Goal: Task Accomplishment & Management: Use online tool/utility

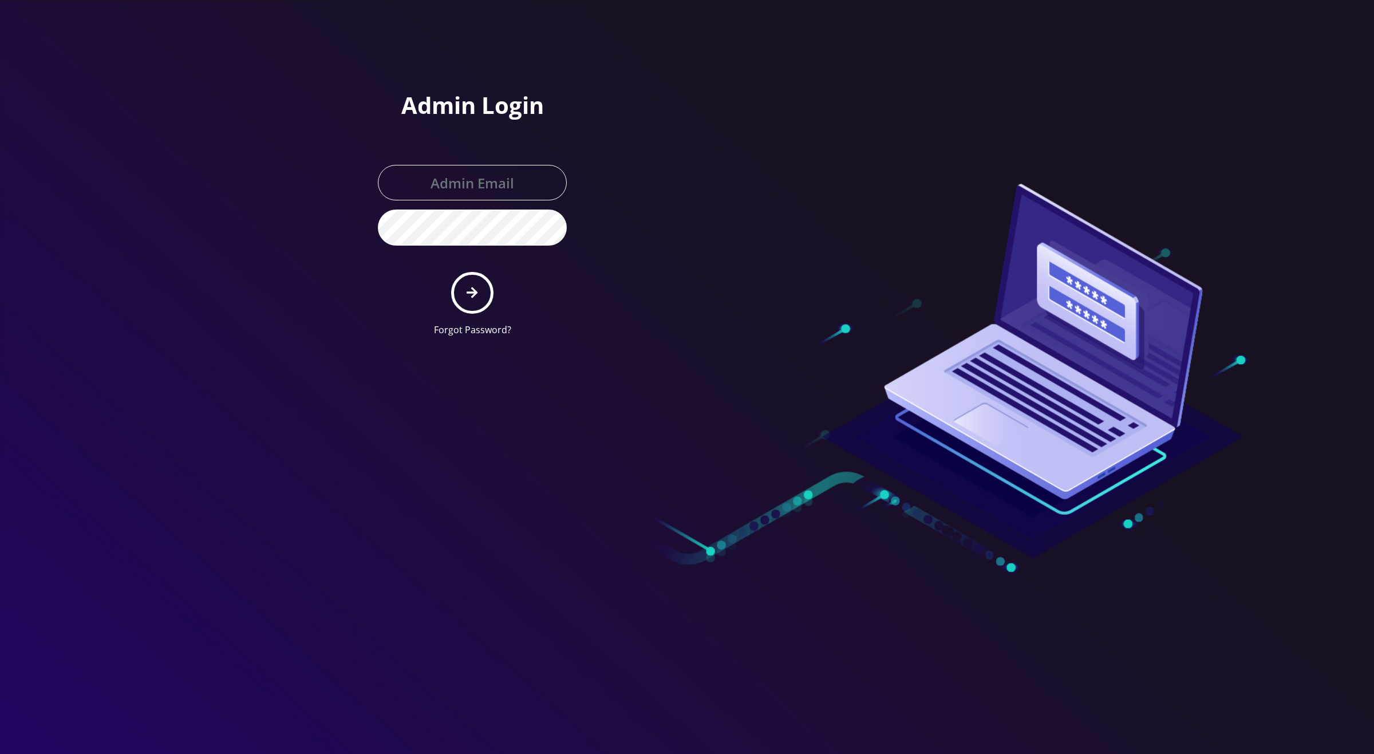
click at [460, 202] on form "Forgot Password?" at bounding box center [472, 251] width 189 height 172
click at [472, 171] on input "text" at bounding box center [472, 182] width 189 height 35
type input "Master@britewireless.com"
click at [454, 289] on button "submit" at bounding box center [472, 293] width 42 height 42
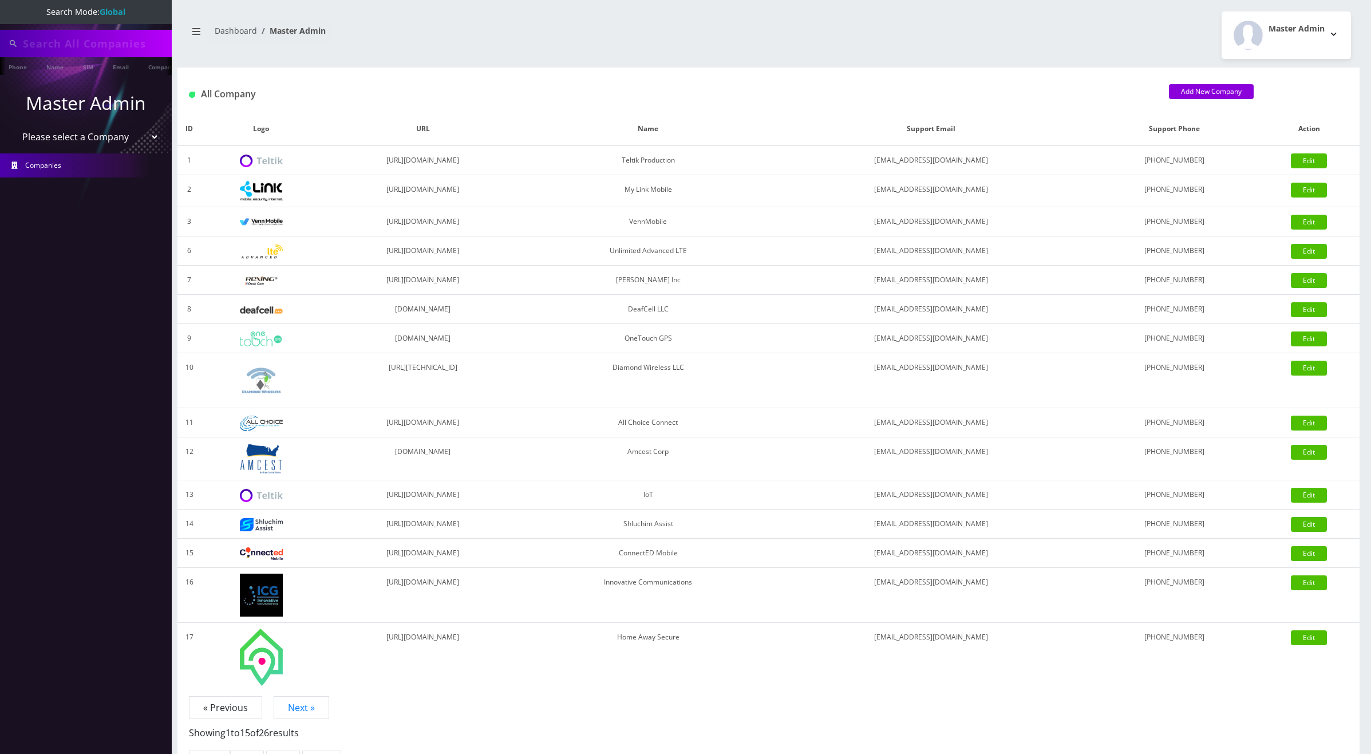
type input "[PERSON_NAME]"
click at [74, 137] on select "Please select a Company Teltik Production My Link Mobile VennMobile Unlimited A…" at bounding box center [86, 138] width 146 height 22
click at [13, 127] on select "Please select a Company Teltik Production My Link Mobile VennMobile Unlimited A…" at bounding box center [86, 138] width 146 height 22
click at [76, 144] on select "Please select a Company Teltik Production My Link Mobile VennMobile Unlimited A…" at bounding box center [86, 138] width 146 height 22
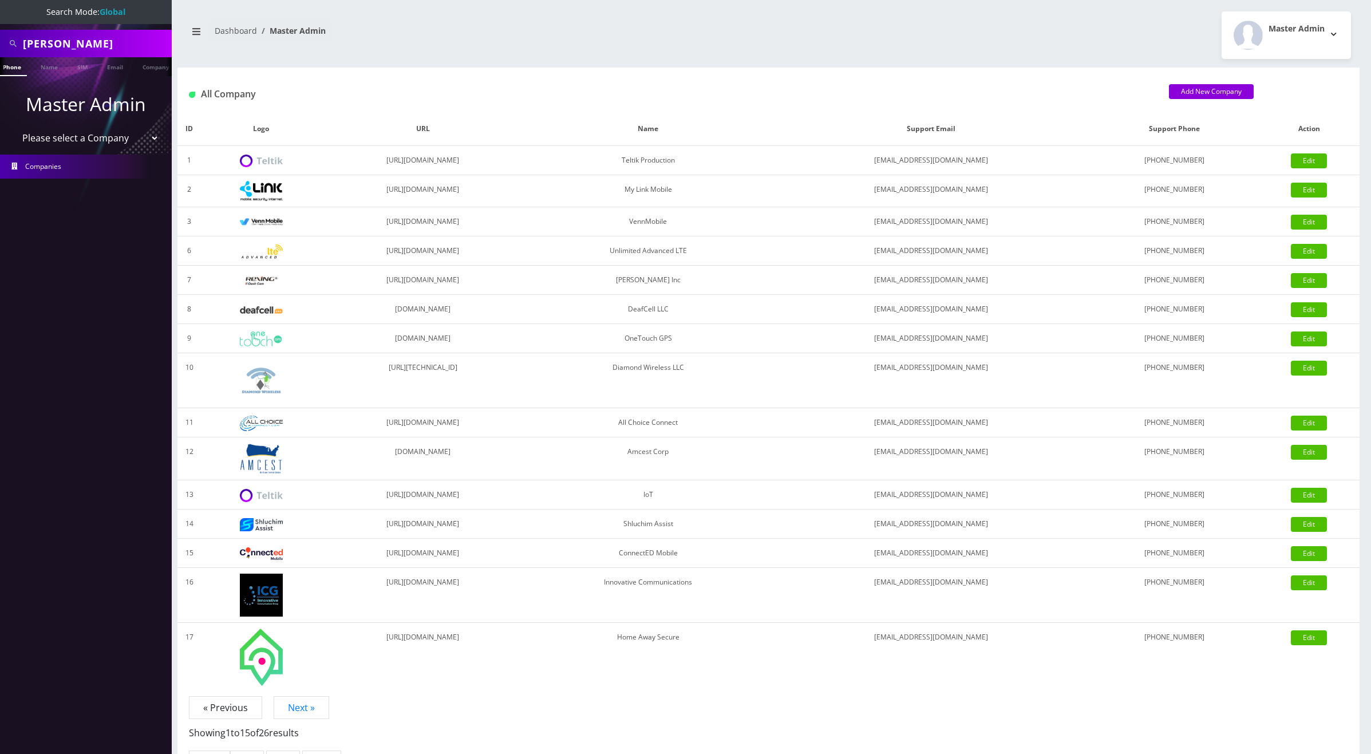
select select "1"
click at [13, 127] on select "Please select a Company Teltik Production My Link Mobile VennMobile Unlimited A…" at bounding box center [86, 138] width 146 height 22
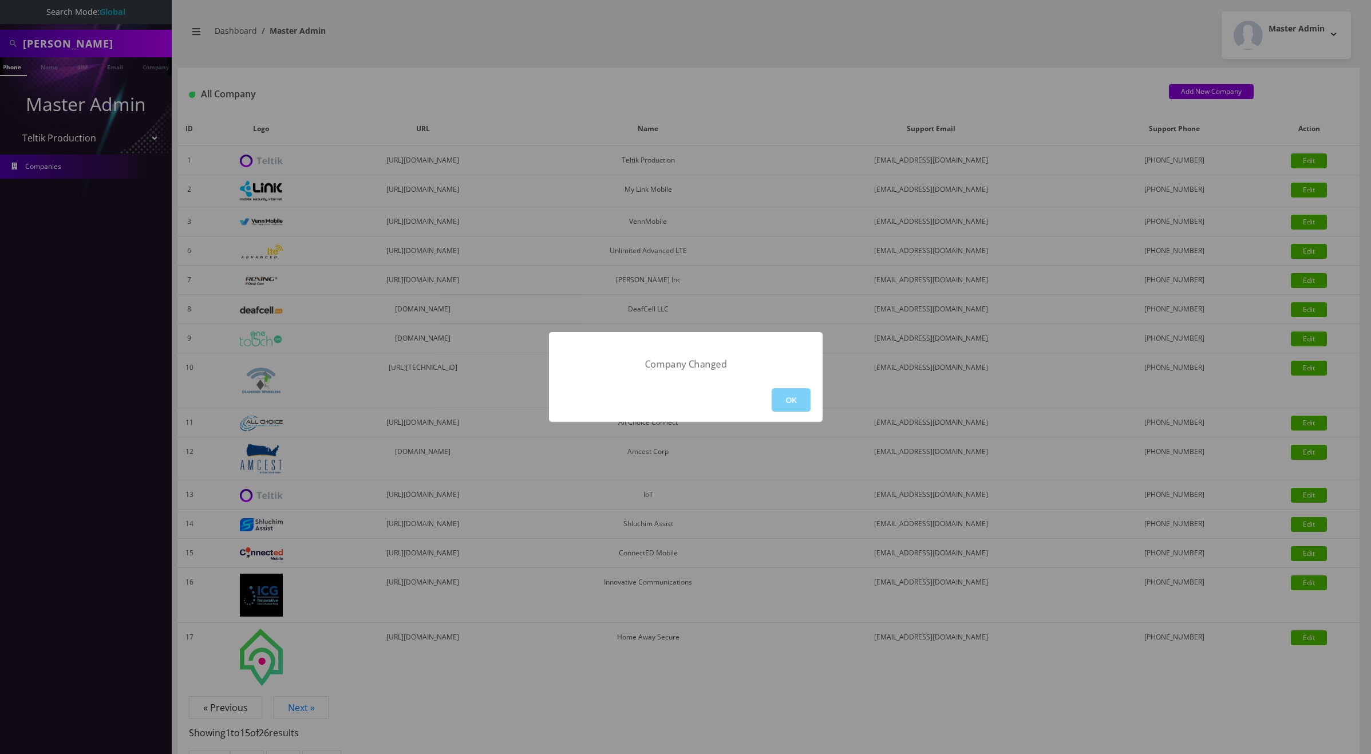
click at [810, 395] on div "OK" at bounding box center [686, 400] width 274 height 44
click at [780, 390] on button "OK" at bounding box center [791, 399] width 39 height 23
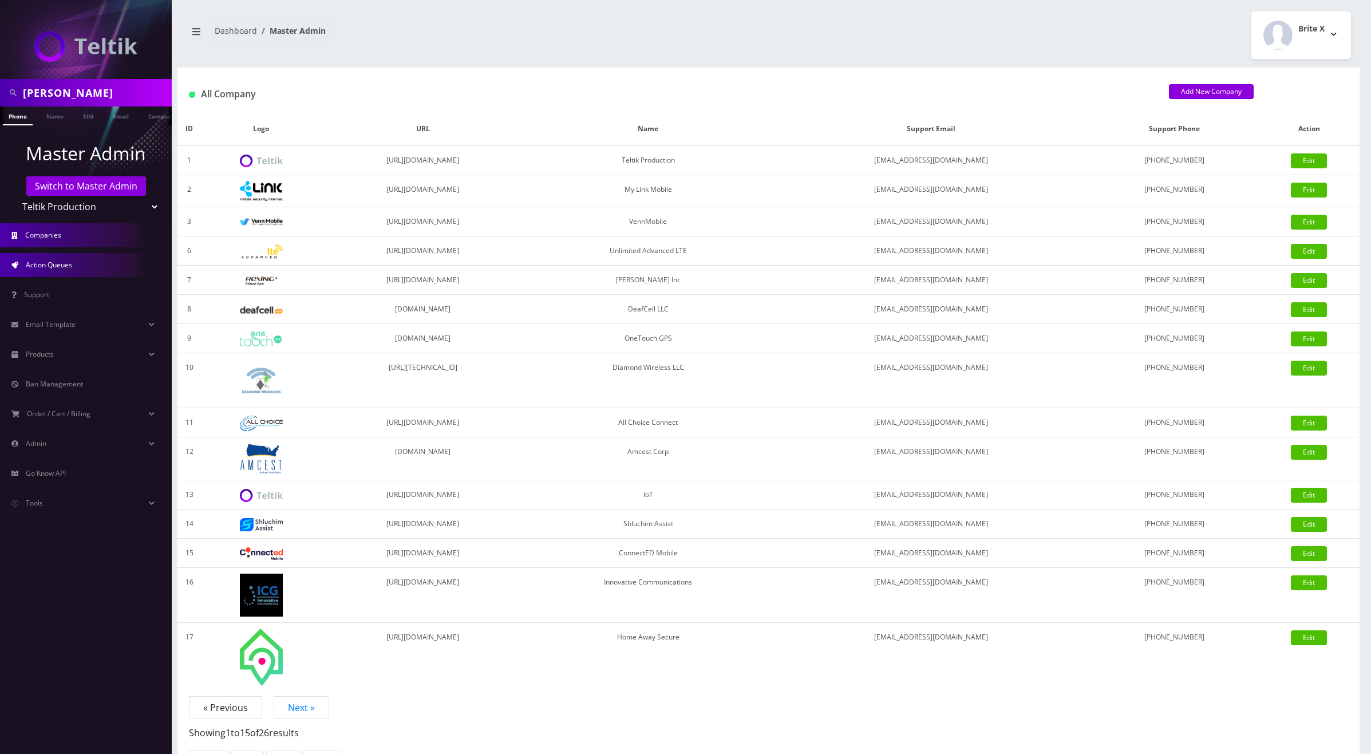
click at [50, 269] on span "Action Queues" at bounding box center [49, 265] width 46 height 10
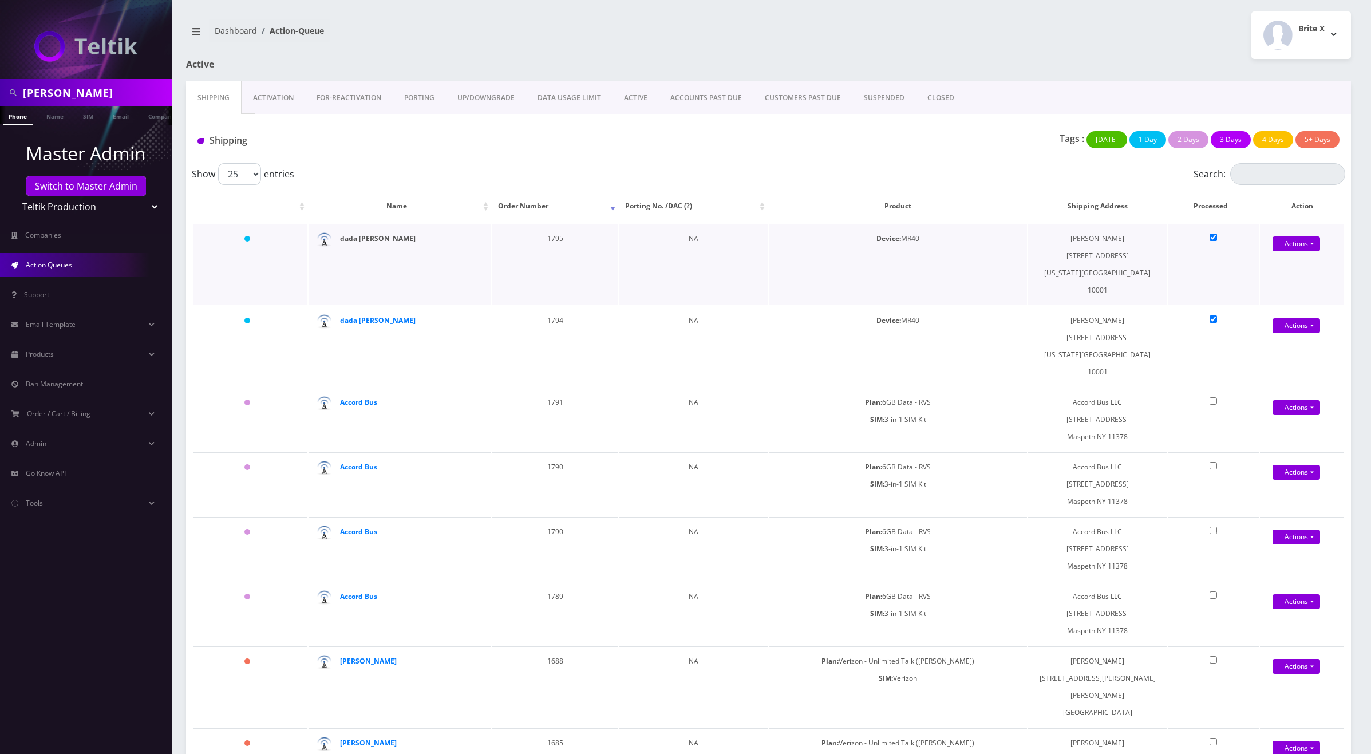
click at [366, 237] on strong "dada sada" at bounding box center [378, 239] width 76 height 10
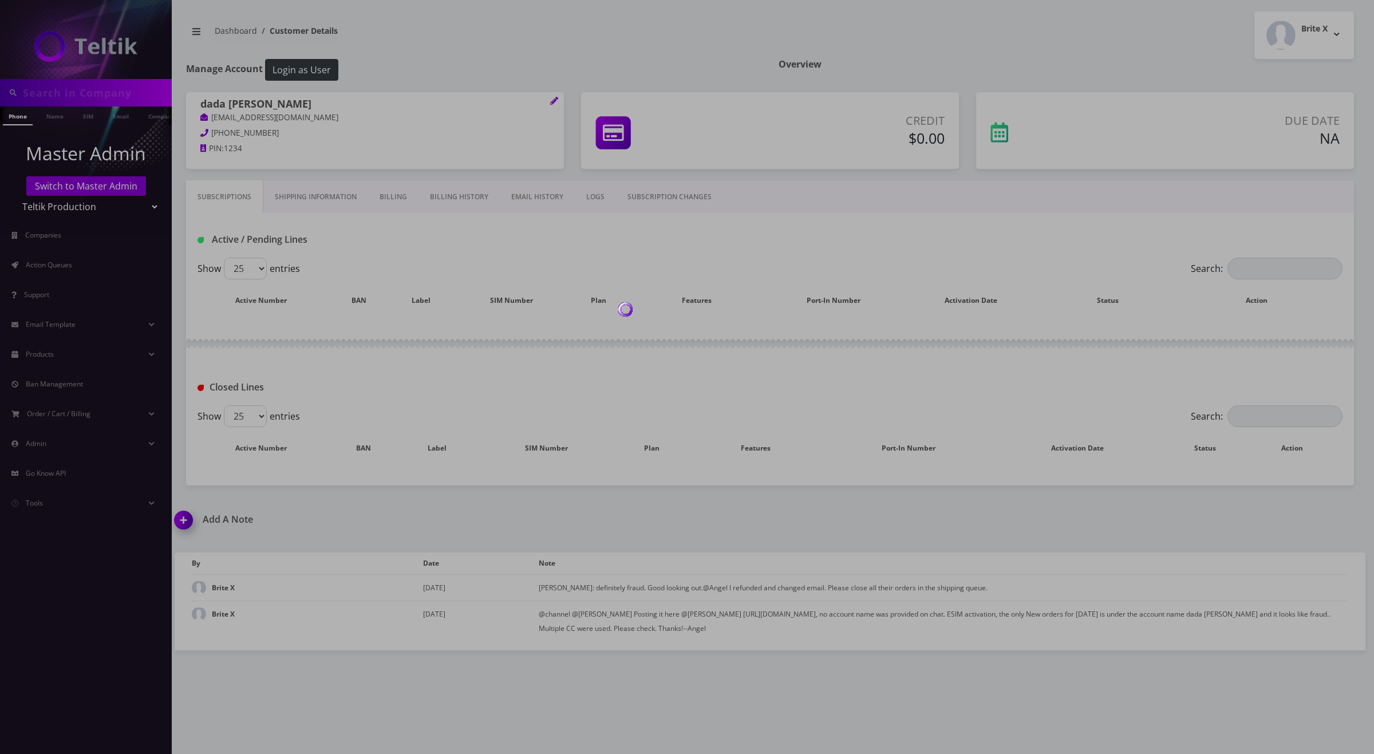
type input "[PERSON_NAME]"
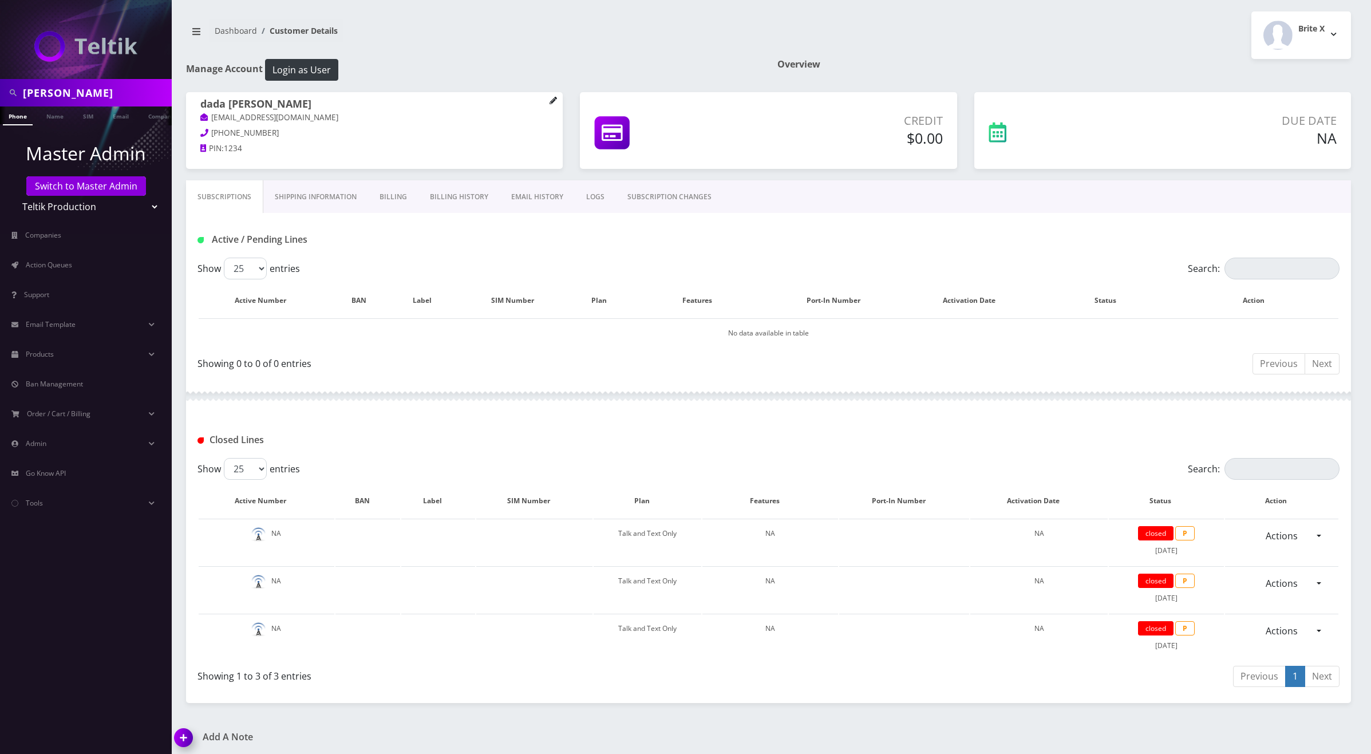
click at [553, 100] on icon at bounding box center [554, 101] width 8 height 8
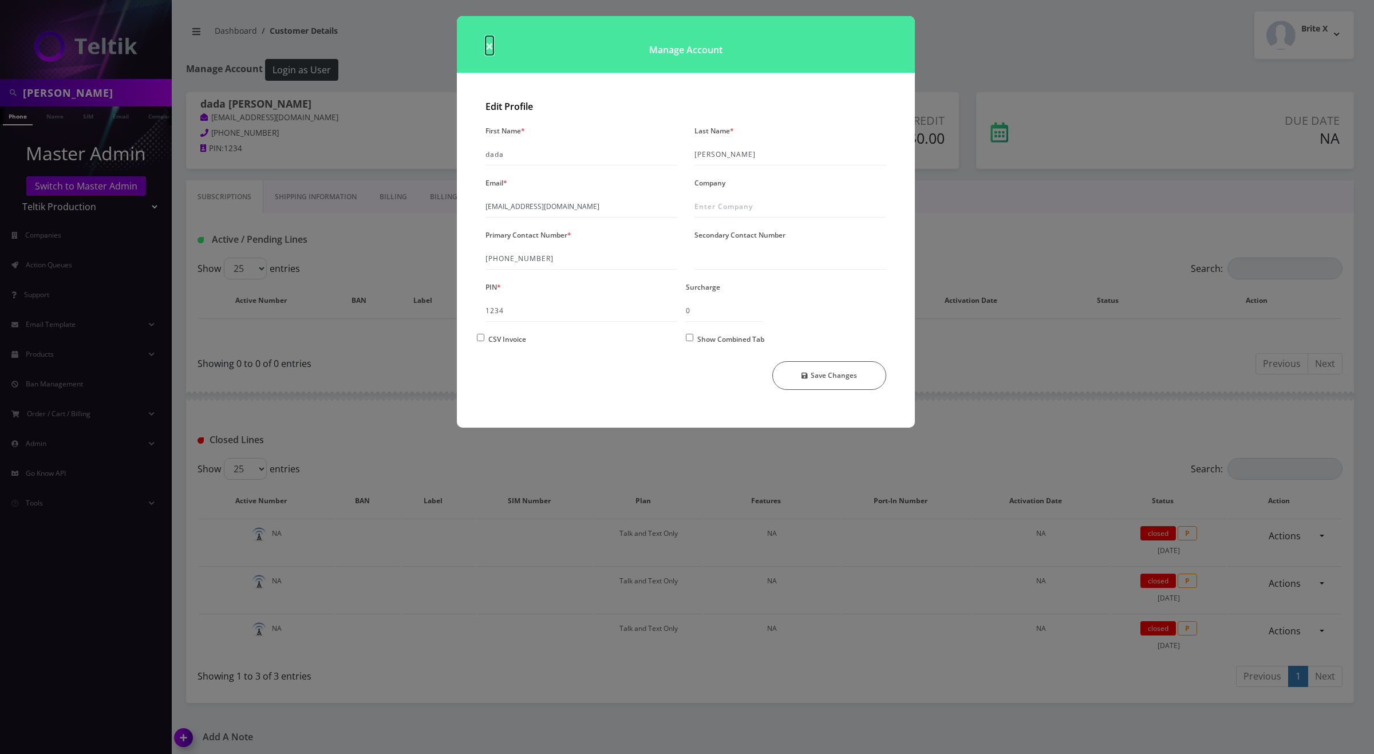
click at [492, 50] on span "×" at bounding box center [490, 45] width 8 height 19
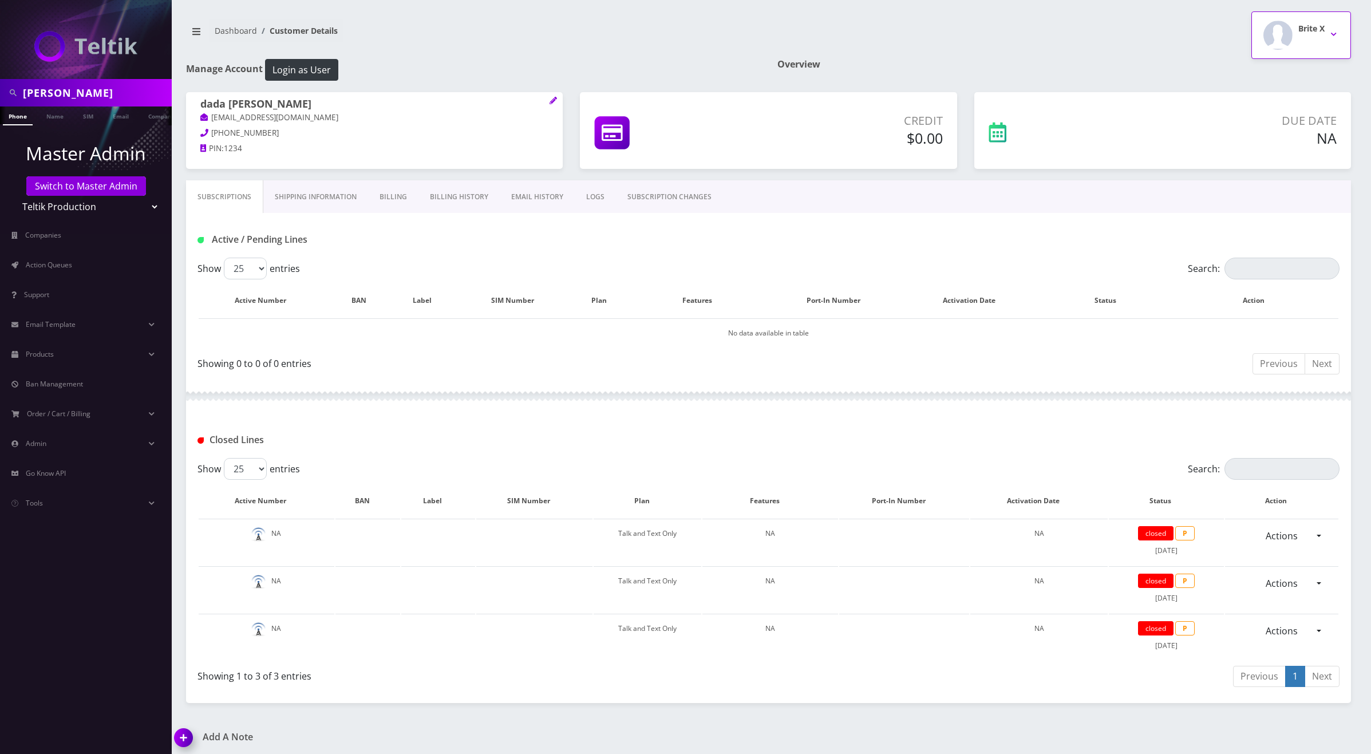
click at [1340, 37] on button "Brite X" at bounding box center [1302, 35] width 100 height 48
click at [553, 98] on icon at bounding box center [554, 101] width 8 height 8
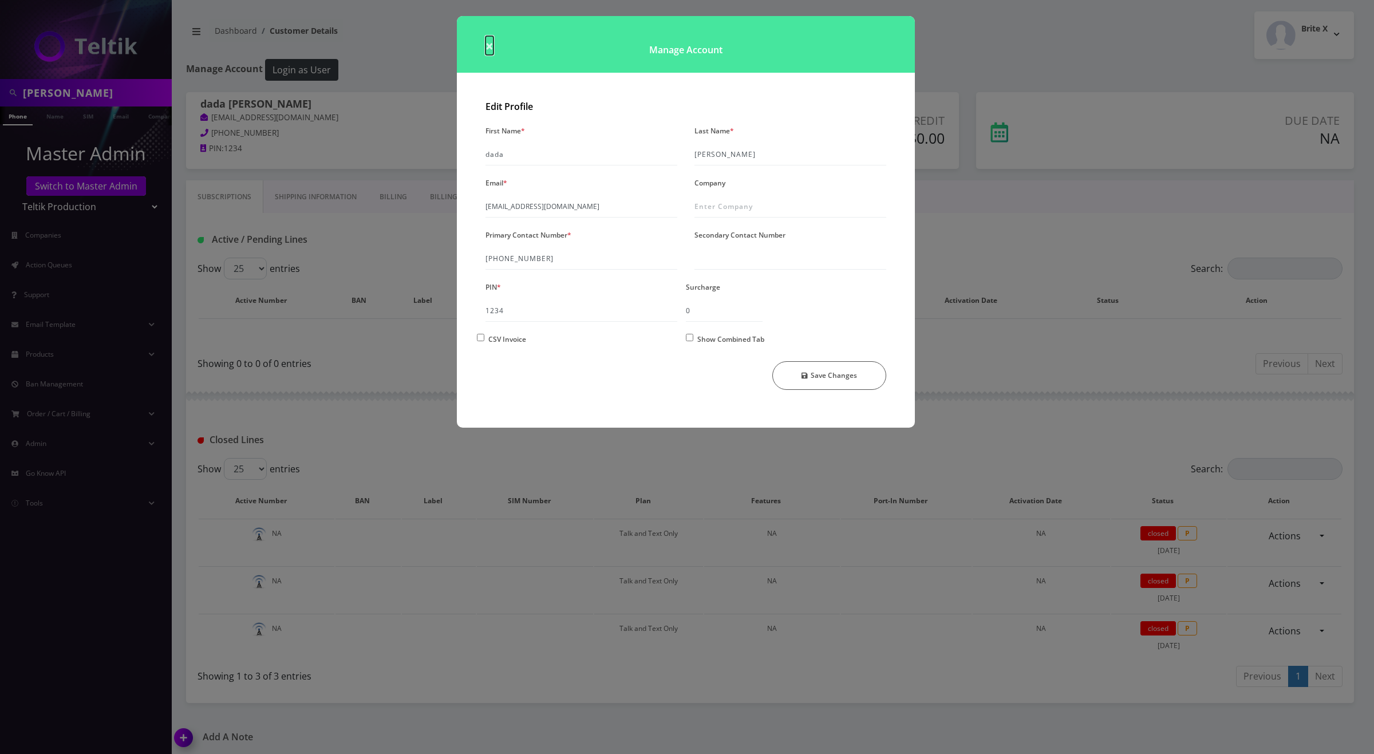
click at [489, 43] on span "×" at bounding box center [490, 45] width 8 height 19
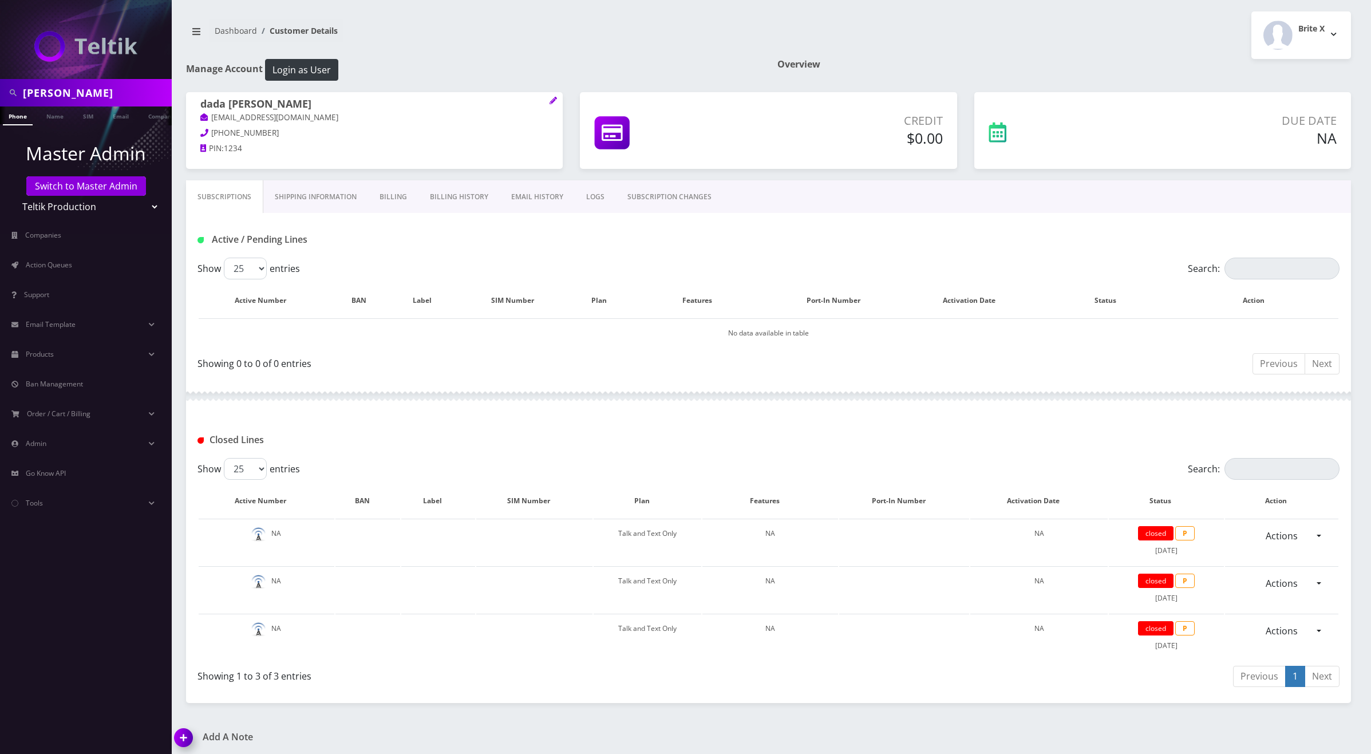
click at [310, 199] on link "Shipping Information" at bounding box center [315, 196] width 105 height 33
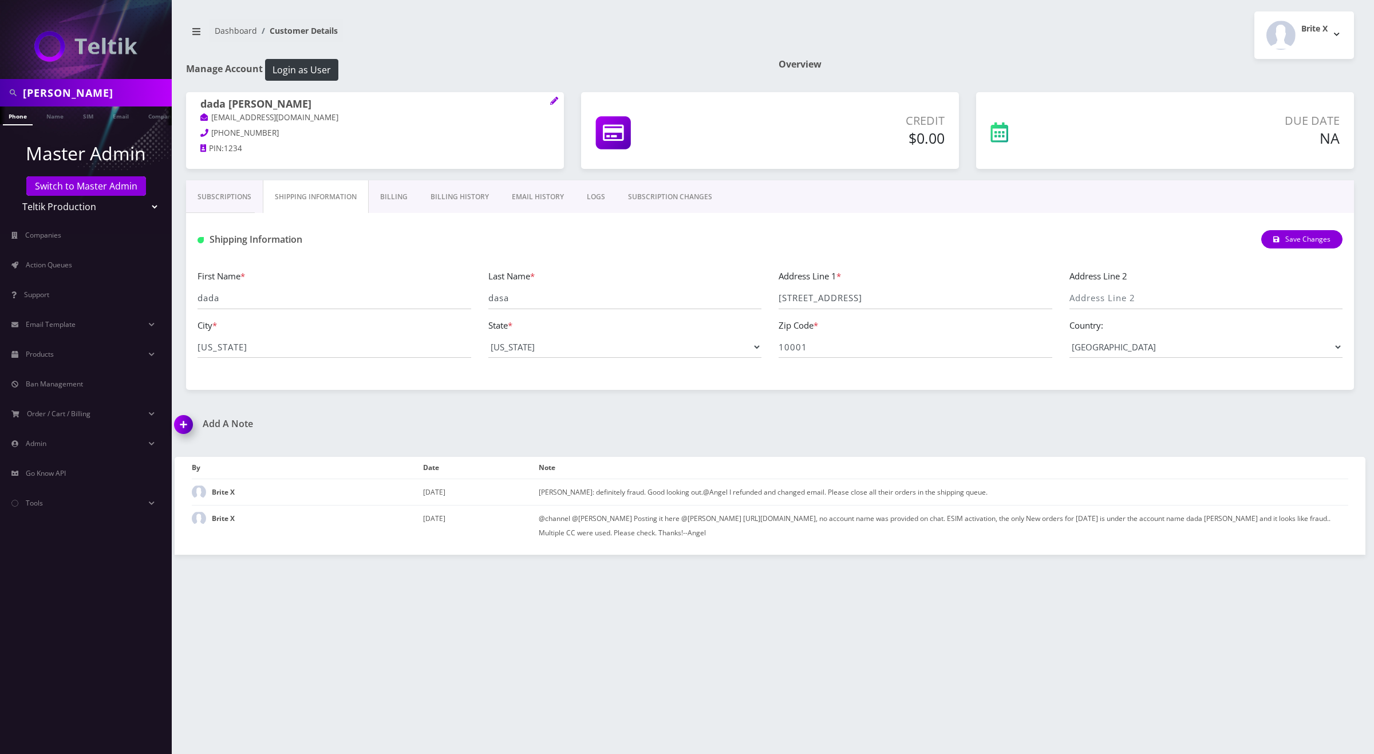
click at [397, 196] on link "Billing" at bounding box center [394, 196] width 50 height 33
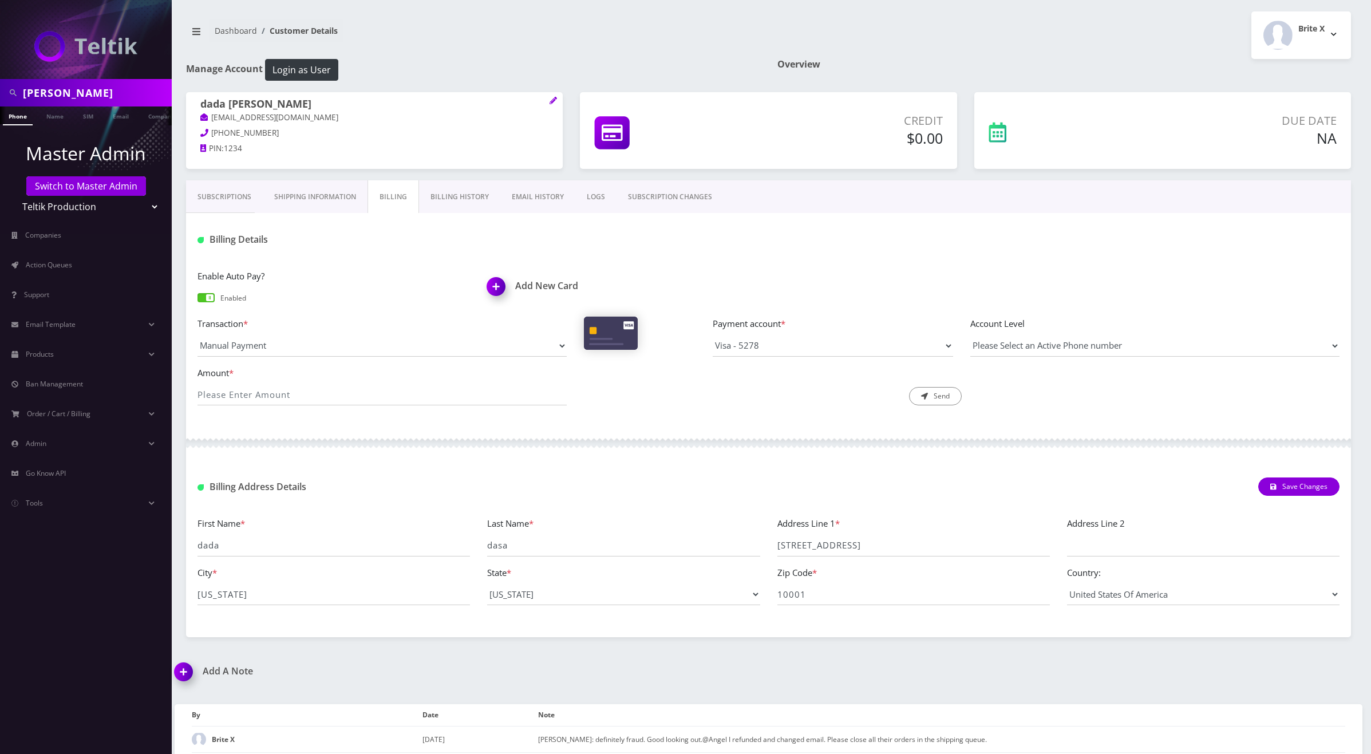
click at [405, 195] on link "Billing" at bounding box center [394, 196] width 52 height 33
click at [294, 197] on link "Shipping Information" at bounding box center [315, 196] width 105 height 33
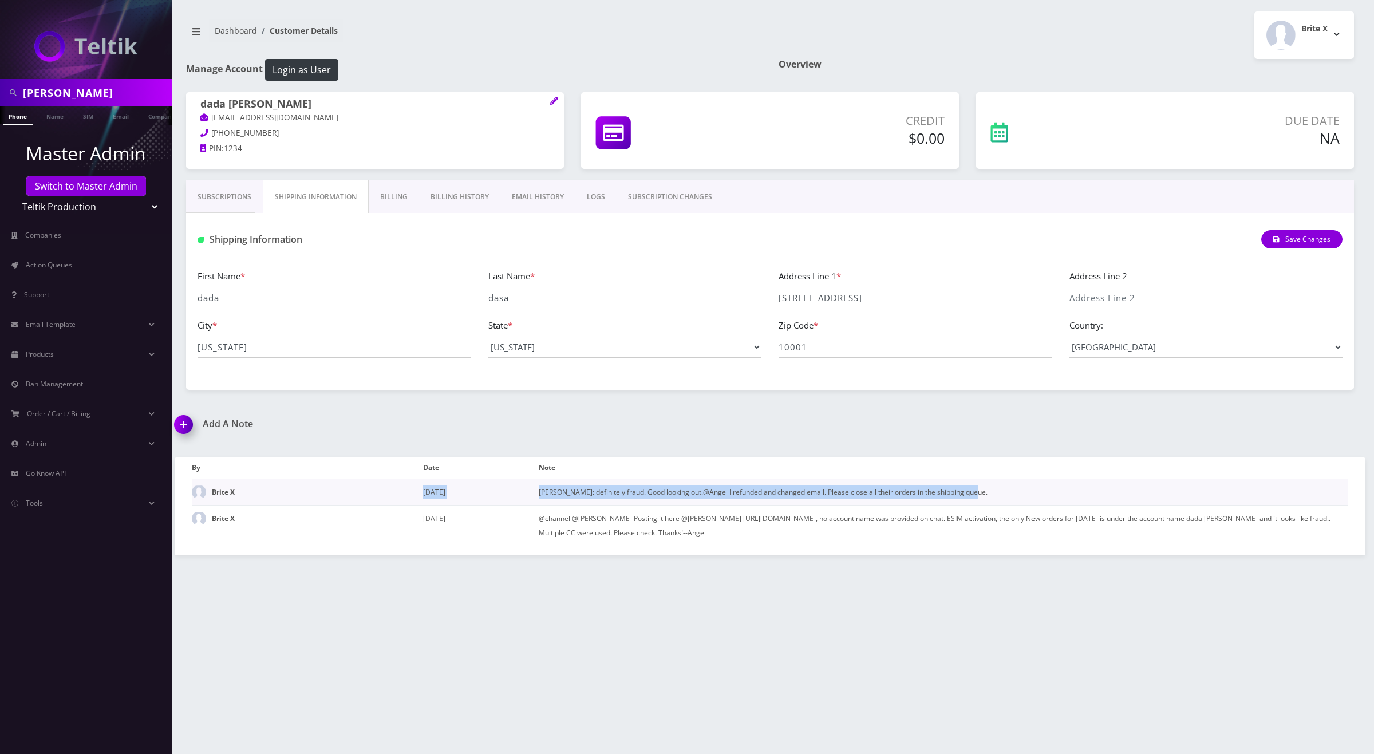
drag, startPoint x: 980, startPoint y: 493, endPoint x: 404, endPoint y: 486, distance: 576.1
click at [404, 486] on tr "Brite X August 19, 2025 Per Shlomo: definitely fraud. Good looking out.@Angel I…" at bounding box center [770, 492] width 1157 height 26
copy tr "August 19, 2025 Per Shlomo: definitely fraud. Good looking out.@Angel I refunde…"
click at [69, 266] on span "Action Queues" at bounding box center [49, 265] width 46 height 10
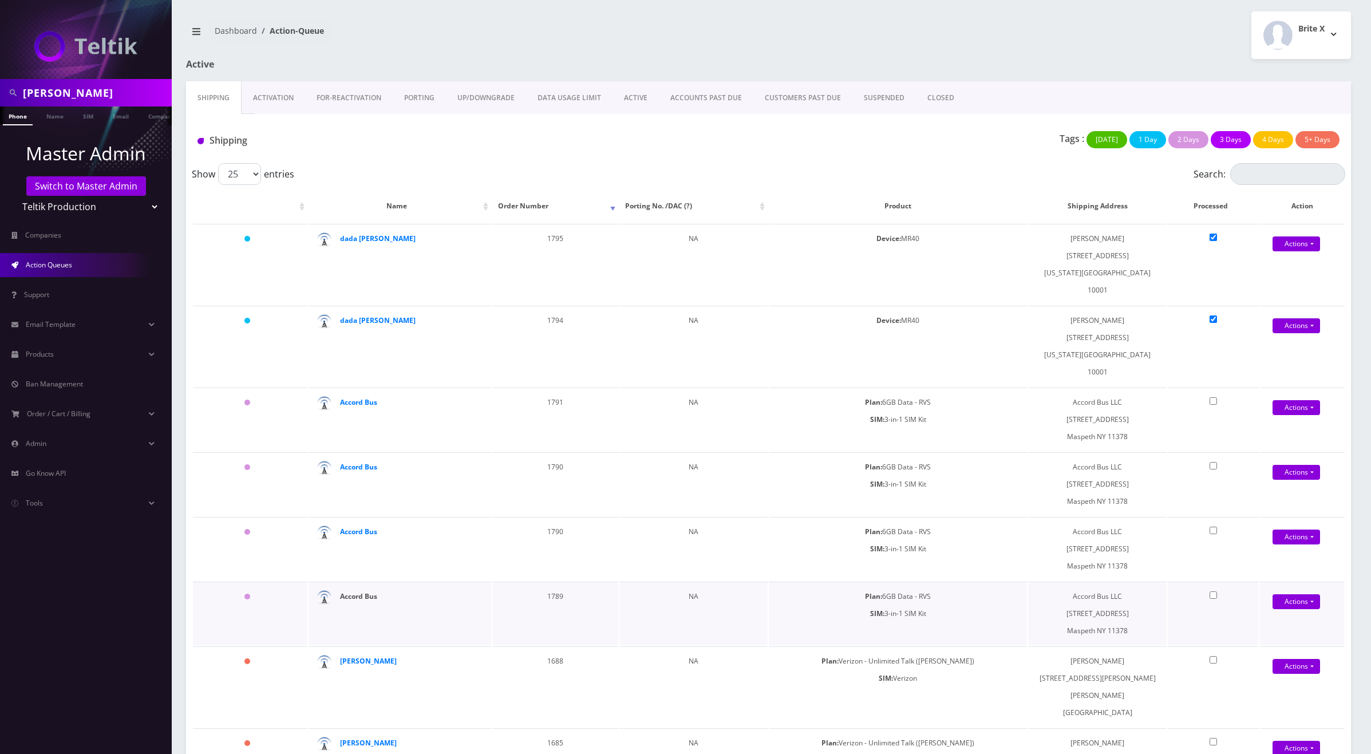
click at [360, 591] on strong "Accord Bus" at bounding box center [358, 596] width 37 height 10
click at [359, 315] on strong "dada [PERSON_NAME]" at bounding box center [378, 320] width 76 height 10
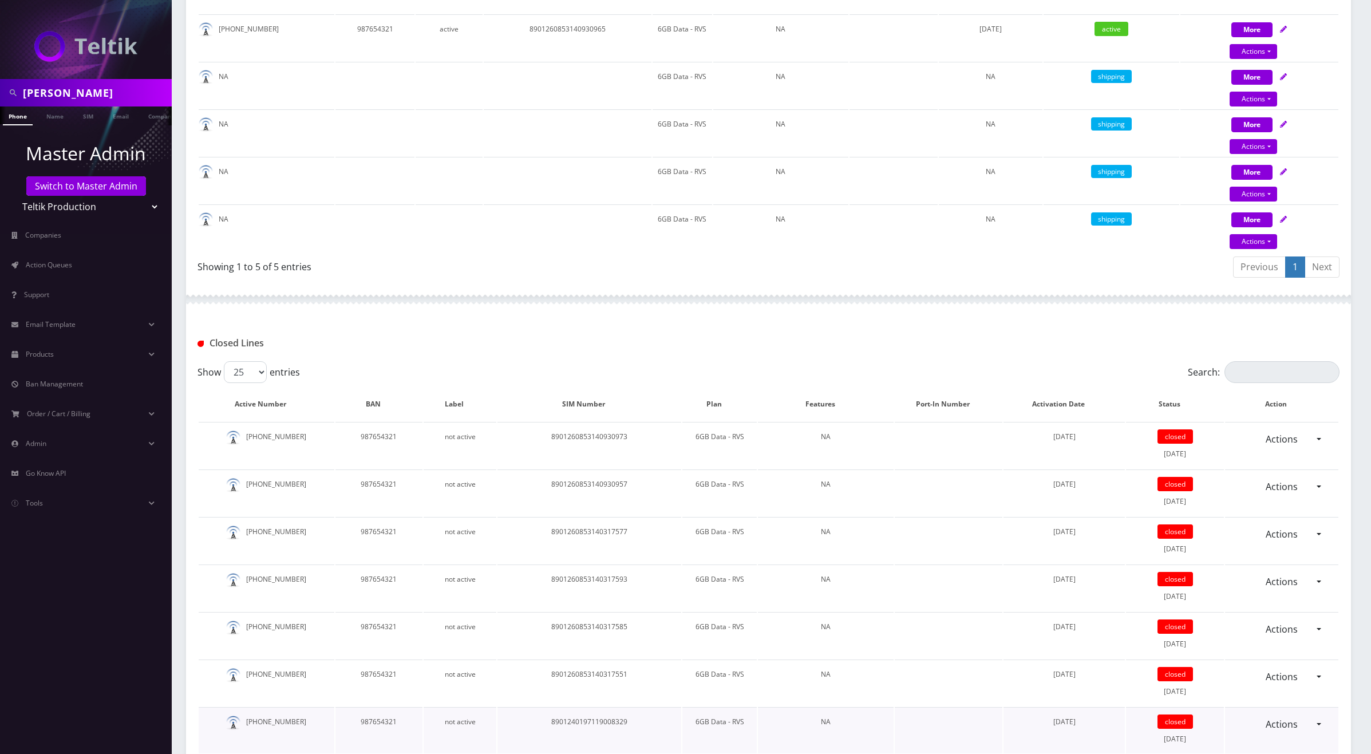
scroll to position [157, 0]
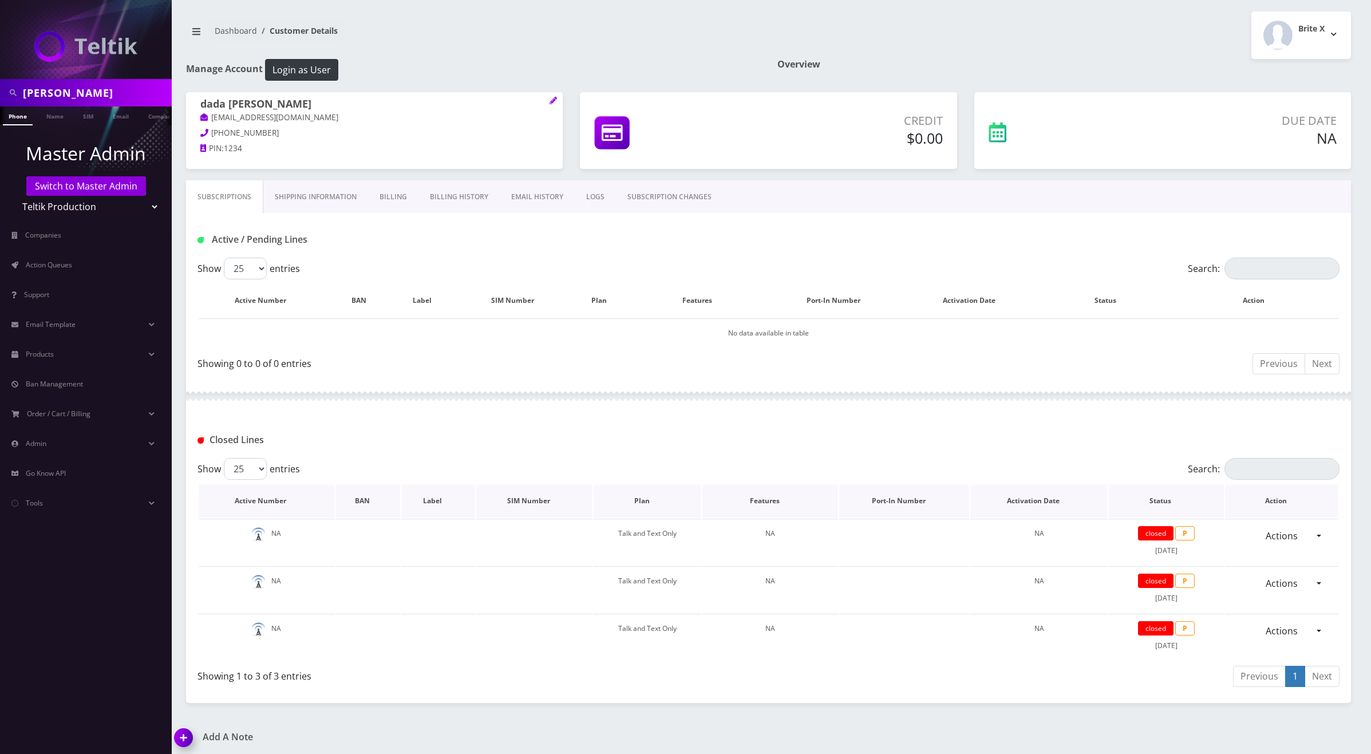
scroll to position [112, 0]
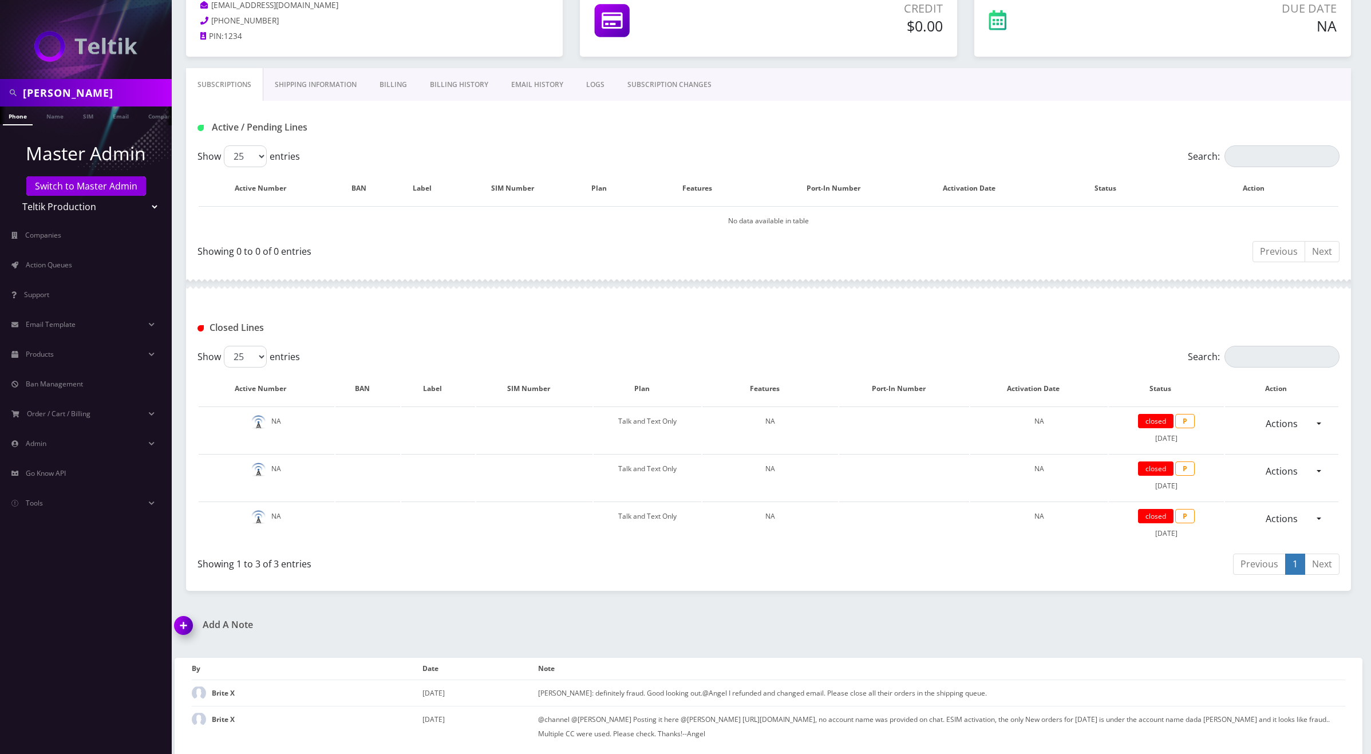
click at [535, 88] on link "EMAIL HISTORY" at bounding box center [537, 84] width 75 height 33
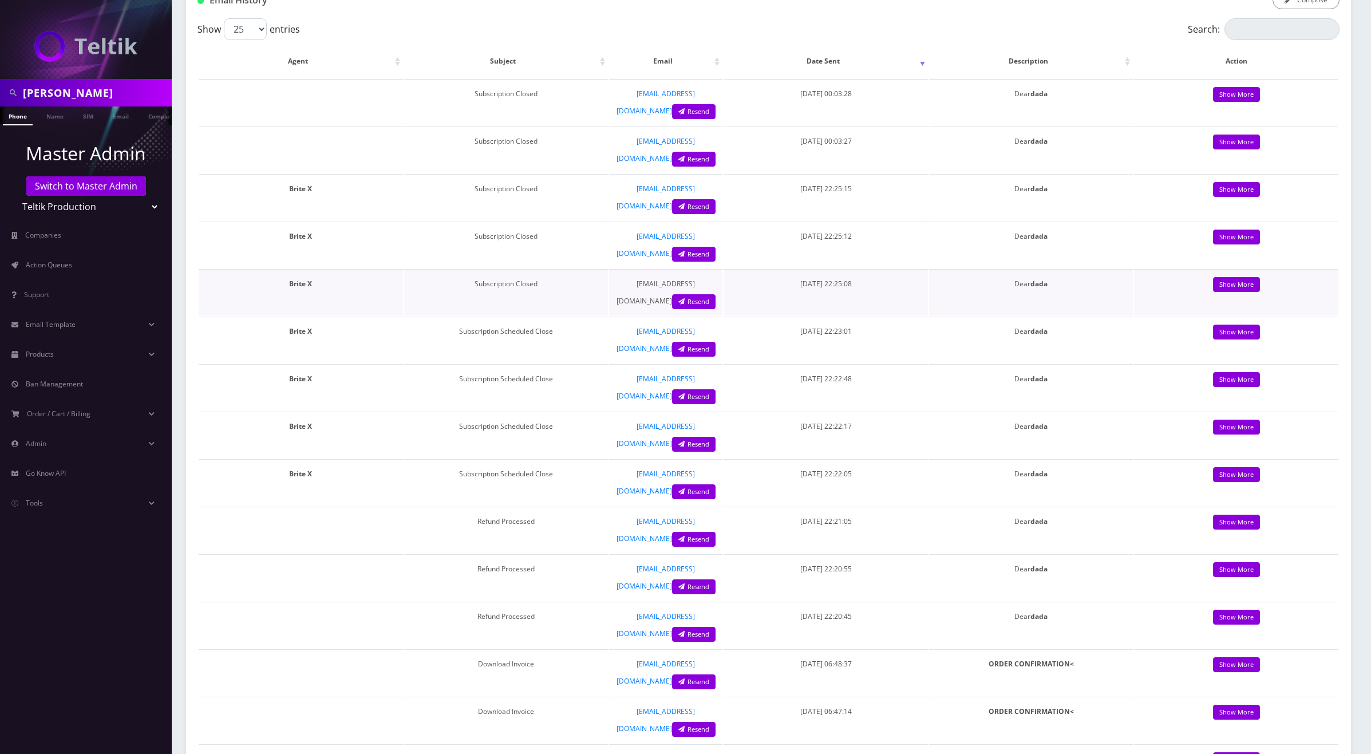
scroll to position [221, 0]
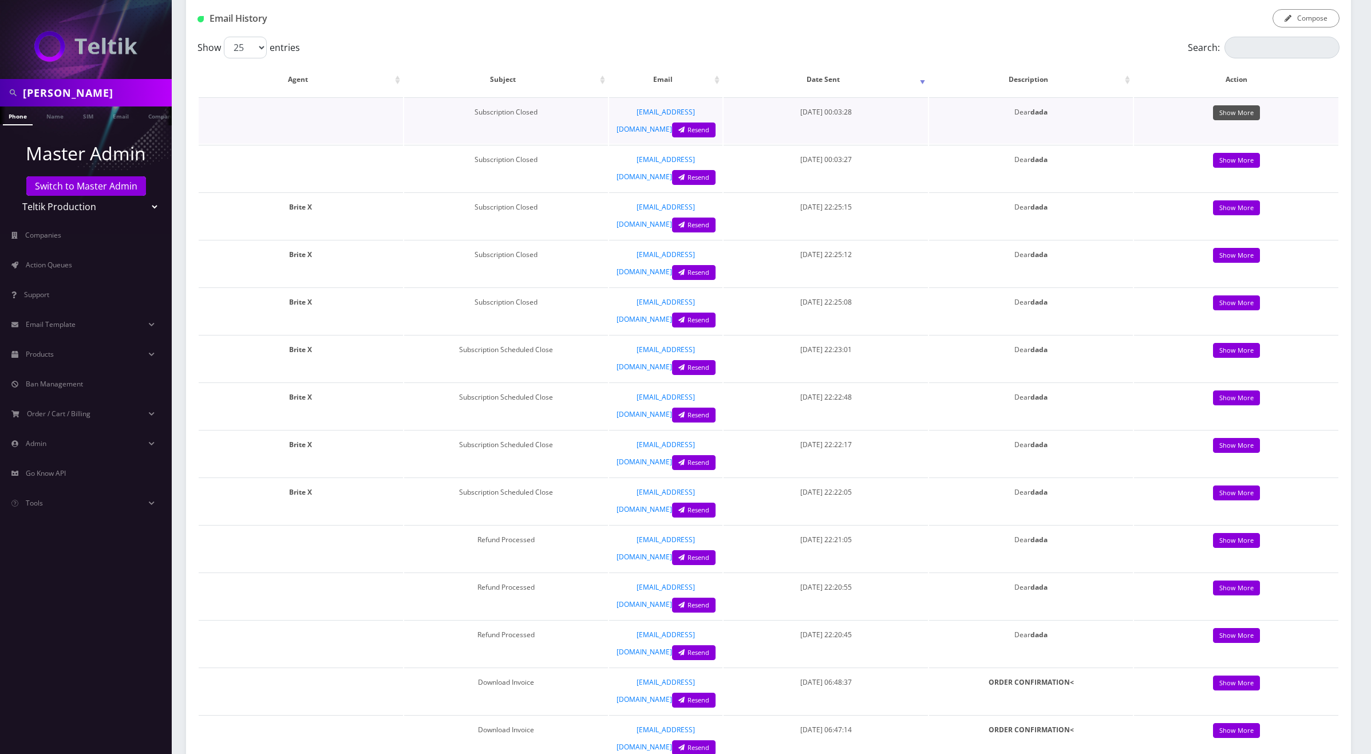
click at [1229, 113] on link "Show More" at bounding box center [1236, 112] width 47 height 15
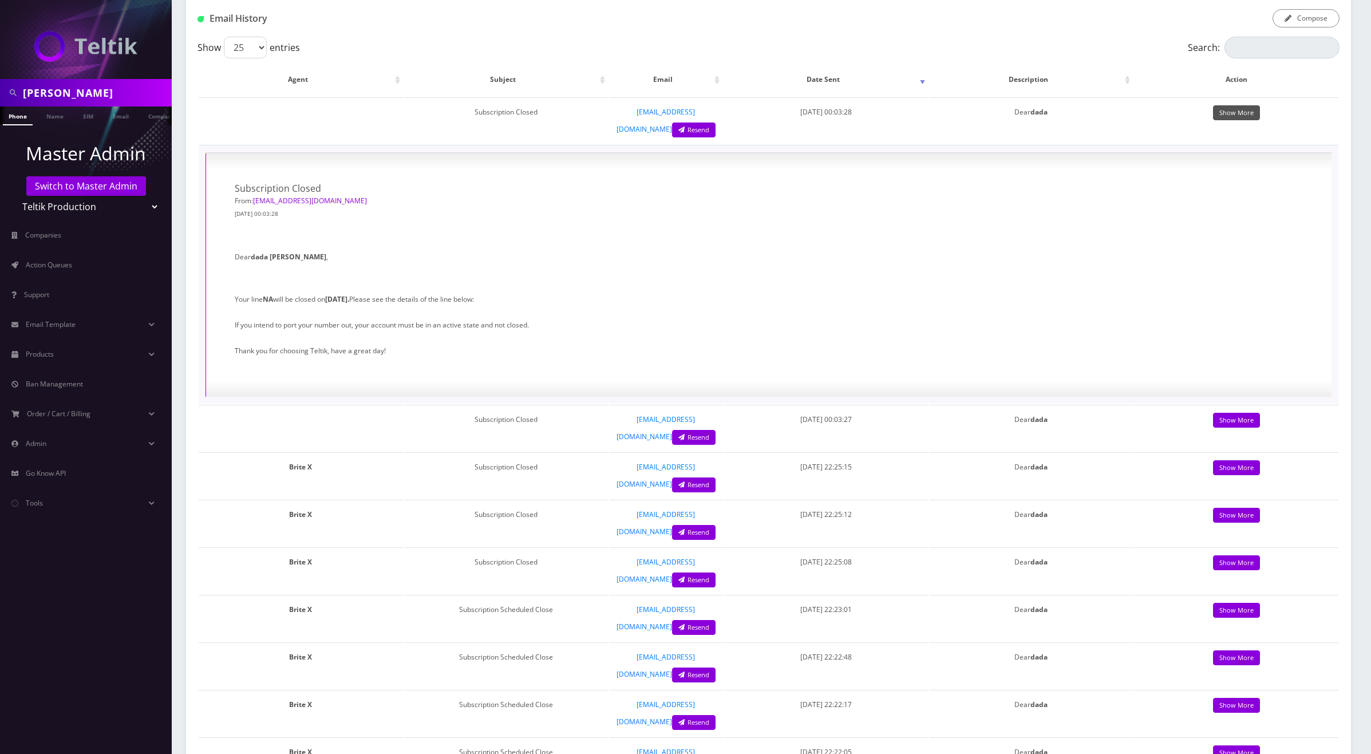
scroll to position [0, 0]
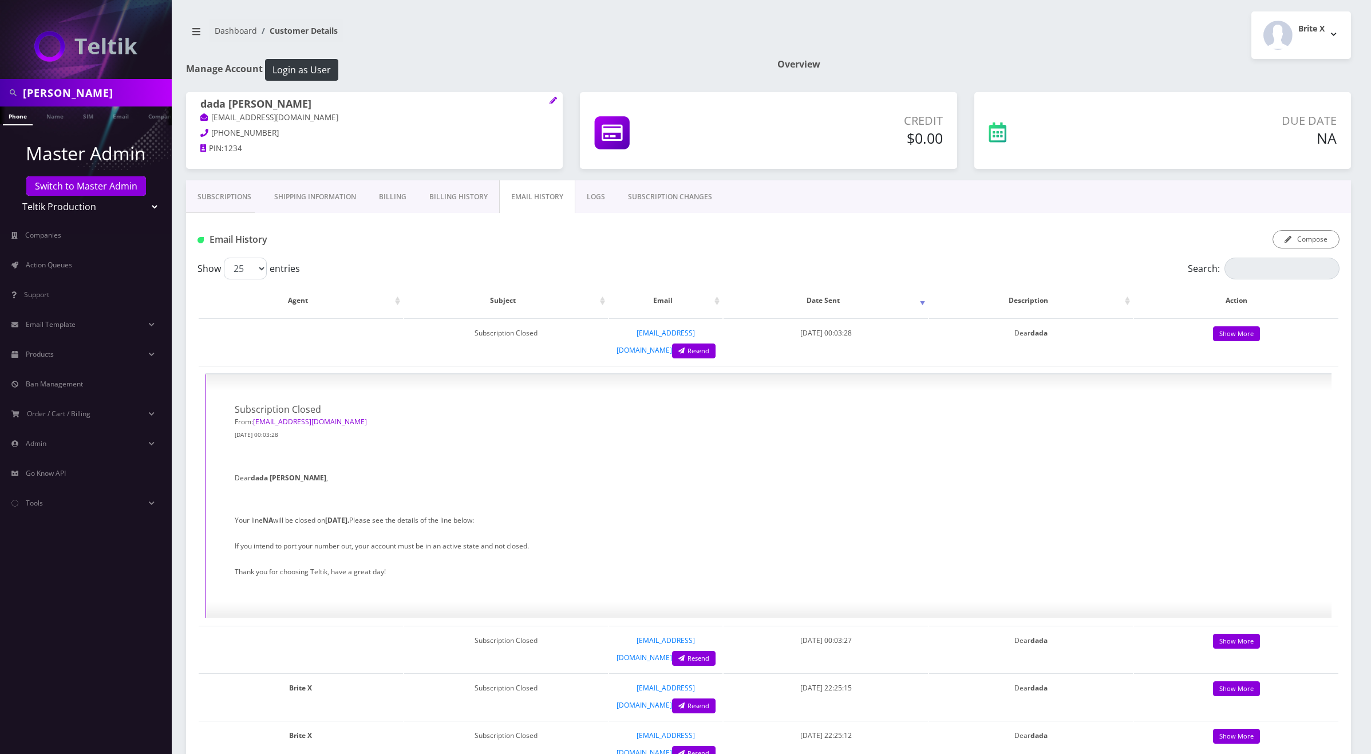
click at [234, 191] on link "Subscriptions" at bounding box center [224, 196] width 77 height 33
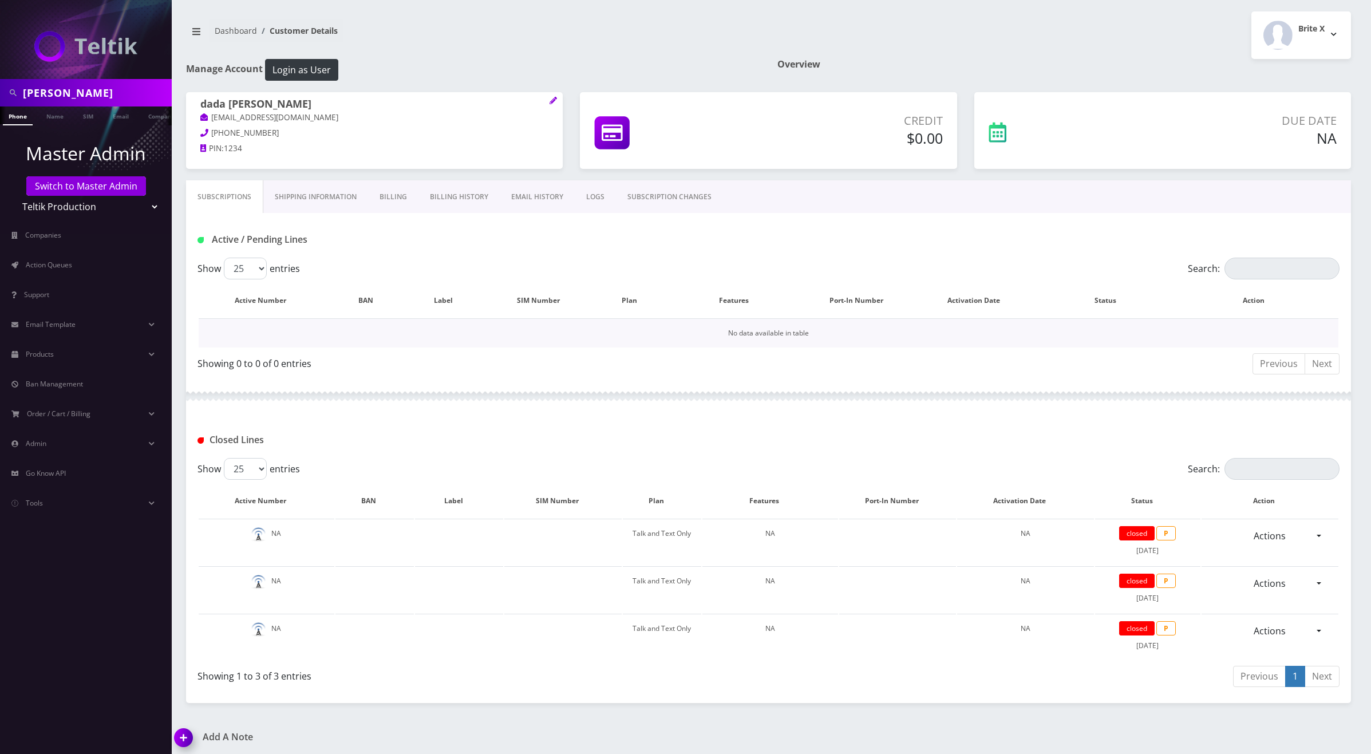
scroll to position [112, 0]
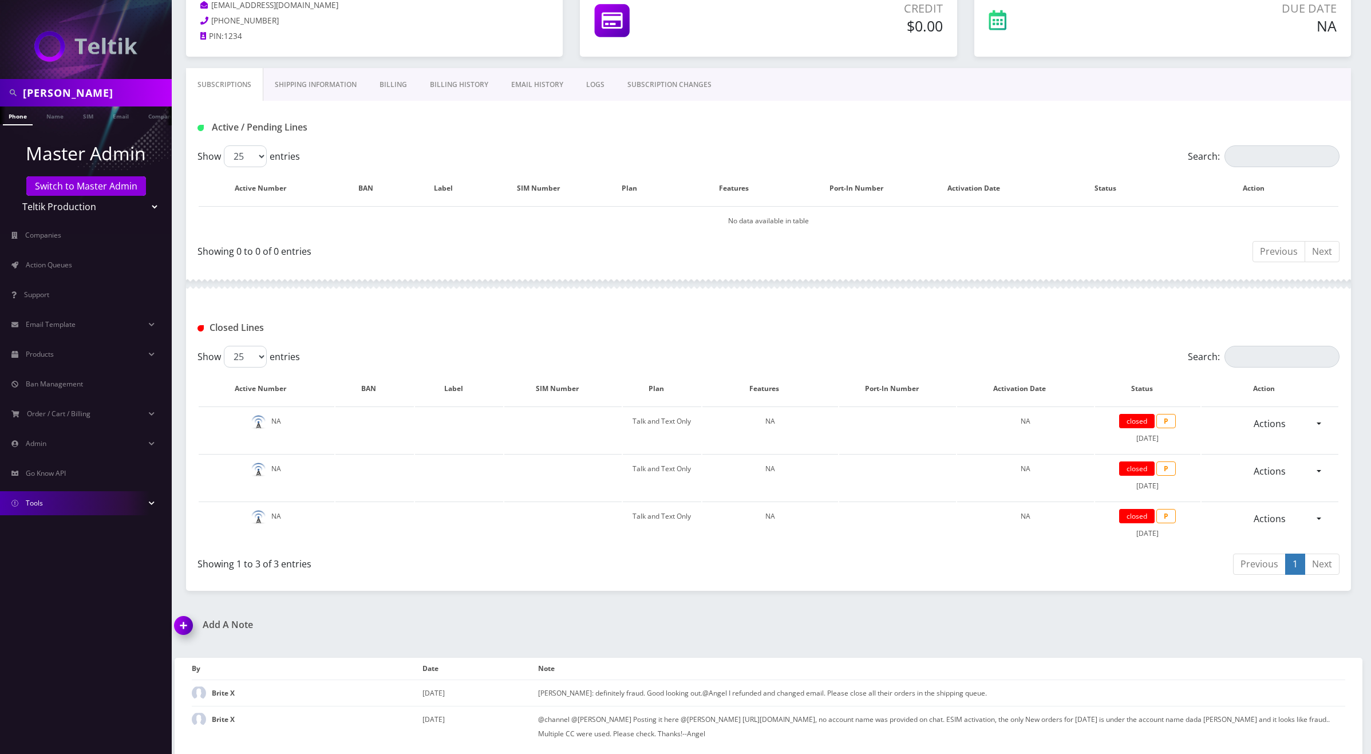
click at [151, 494] on link "Tools" at bounding box center [86, 503] width 172 height 24
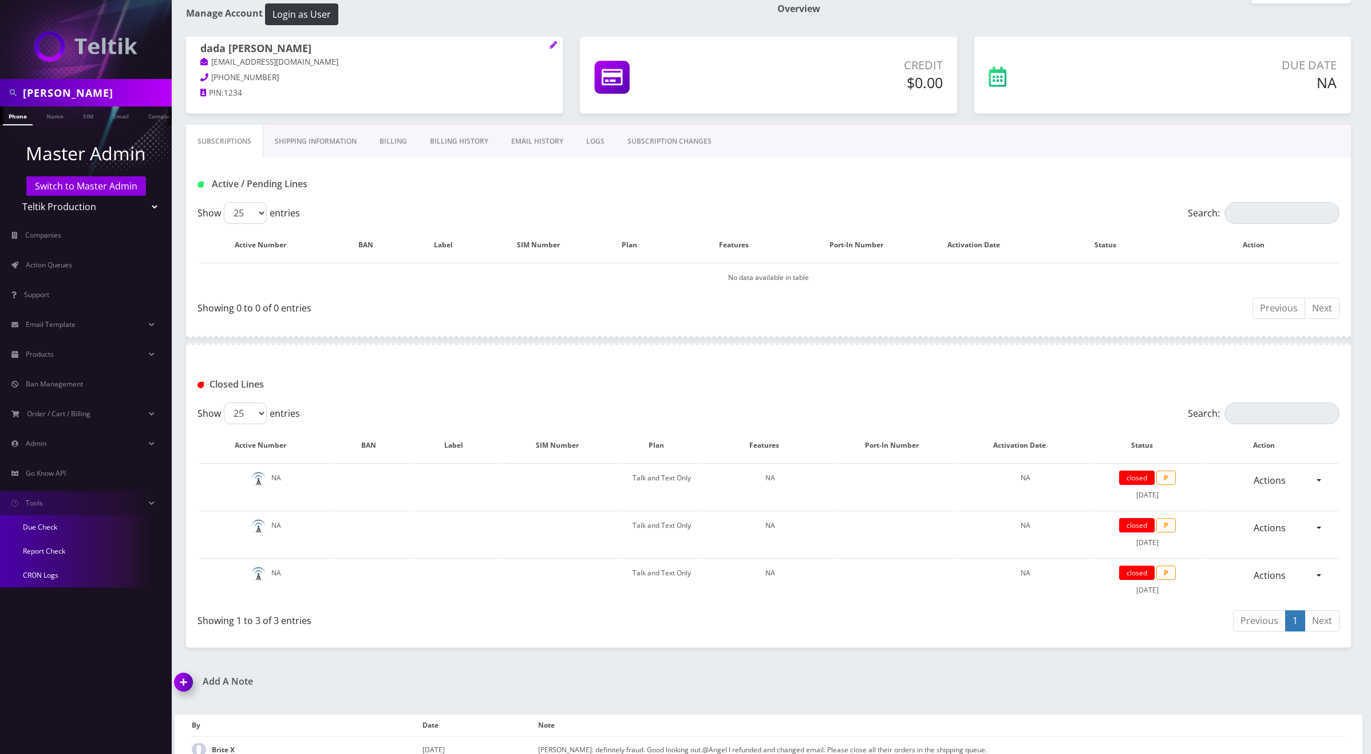
scroll to position [3, 0]
